Goal: Information Seeking & Learning: Learn about a topic

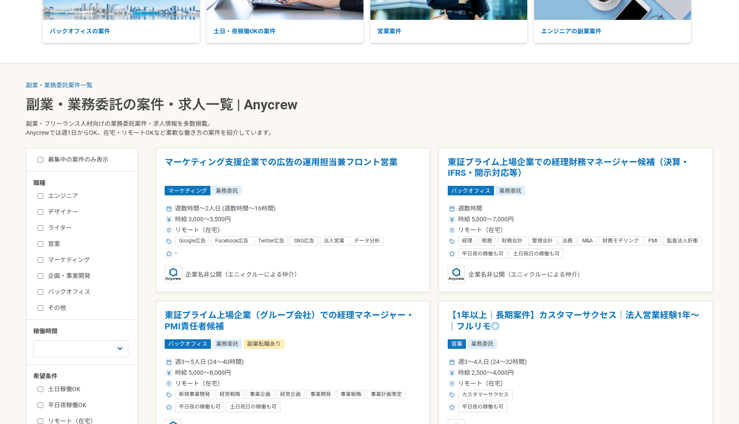
scroll to position [122, 0]
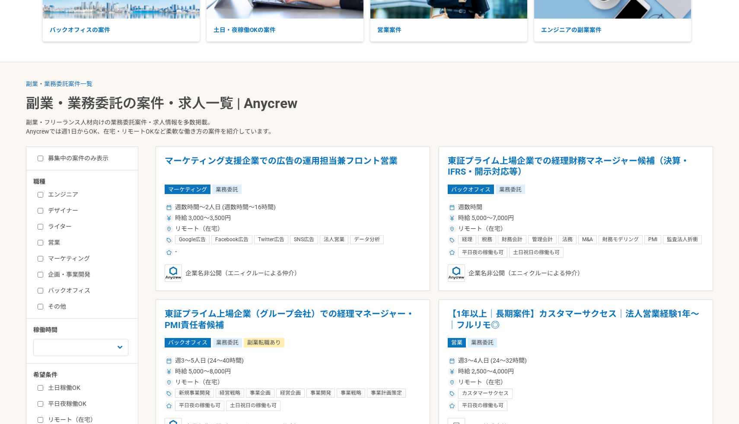
click at [84, 273] on label "企画・事業開発" at bounding box center [87, 274] width 99 height 9
click at [43, 273] on input "企画・事業開発" at bounding box center [41, 275] width 6 height 6
checkbox input "true"
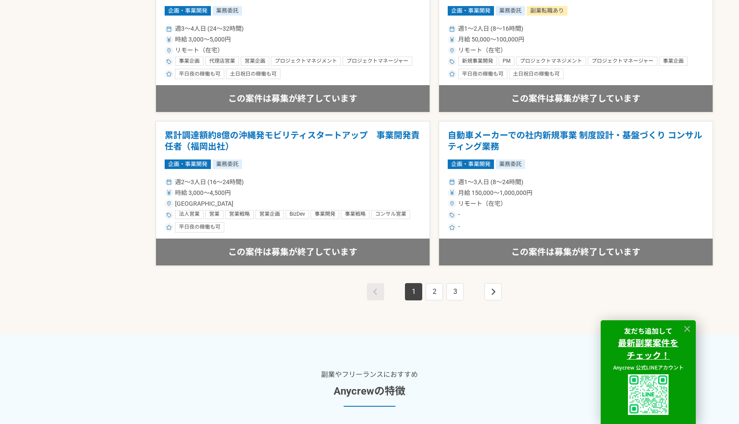
scroll to position [1527, 0]
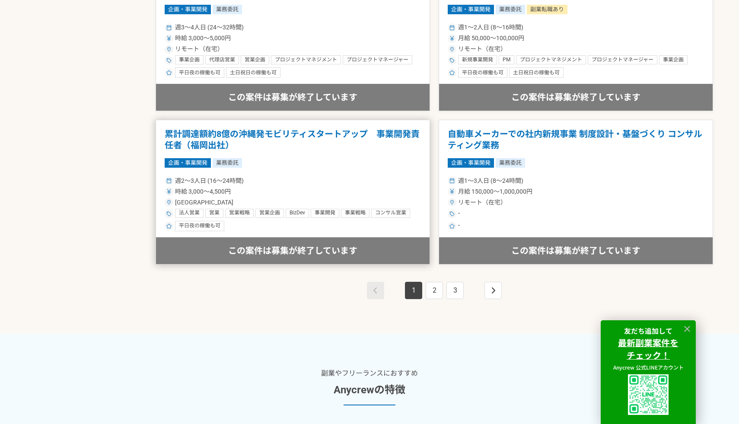
click at [354, 177] on div "週2〜3人日 (16〜24時間)" at bounding box center [293, 180] width 256 height 9
